Goal: Find specific page/section: Find specific page/section

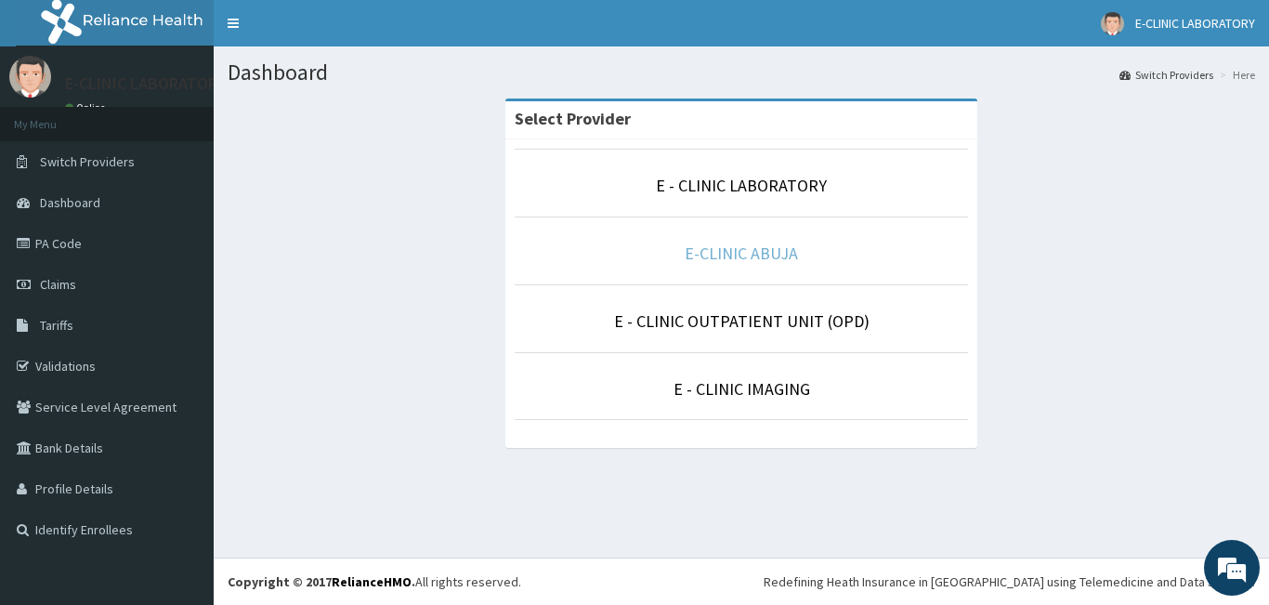
click at [727, 257] on link "E-CLINIC ABUJA" at bounding box center [741, 252] width 113 height 21
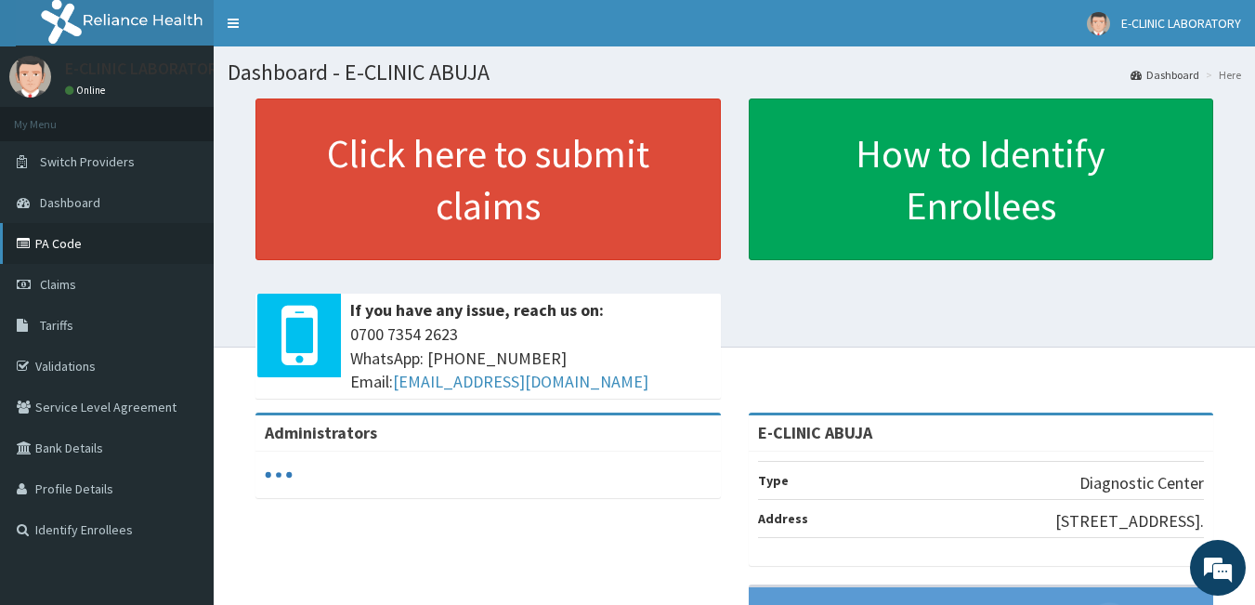
click at [60, 242] on link "PA Code" at bounding box center [107, 243] width 214 height 41
